Goal: Information Seeking & Learning: Learn about a topic

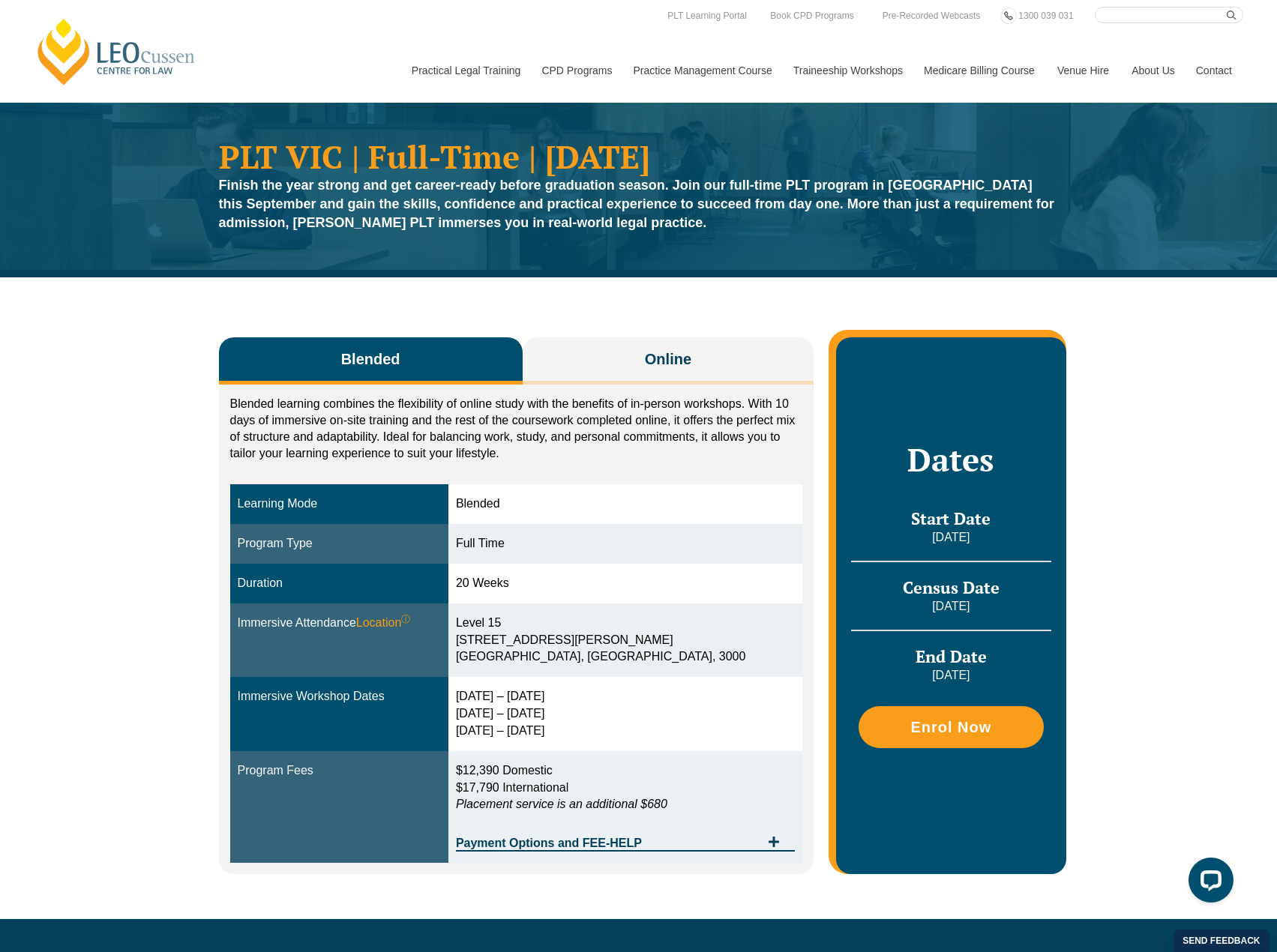
drag, startPoint x: 201, startPoint y: 1, endPoint x: 181, endPoint y: 440, distance: 439.5
click at [181, 440] on div "Blended Online Blended learning combines the flexibility of online study with t…" at bounding box center [638, 598] width 1277 height 642
